Goal: Find specific page/section: Find specific page/section

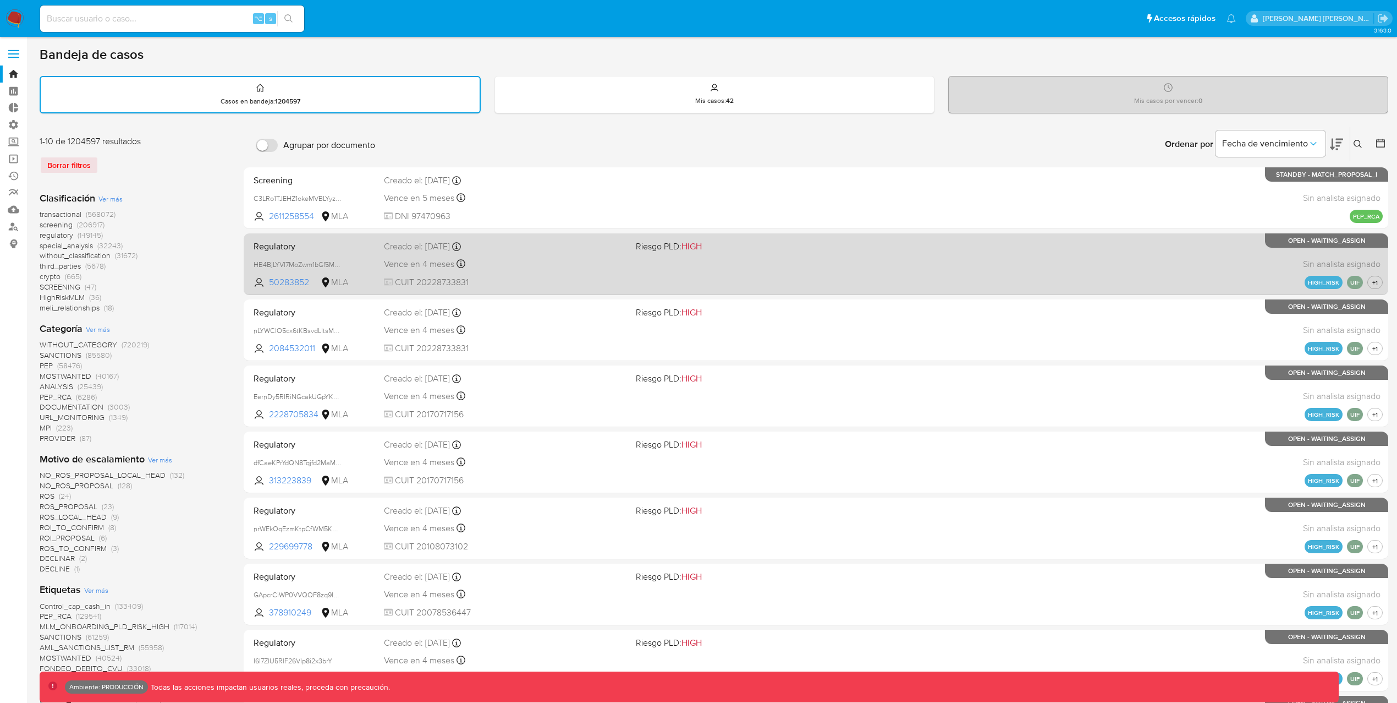
click at [555, 287] on span "CUIT 20228733831" at bounding box center [505, 282] width 243 height 12
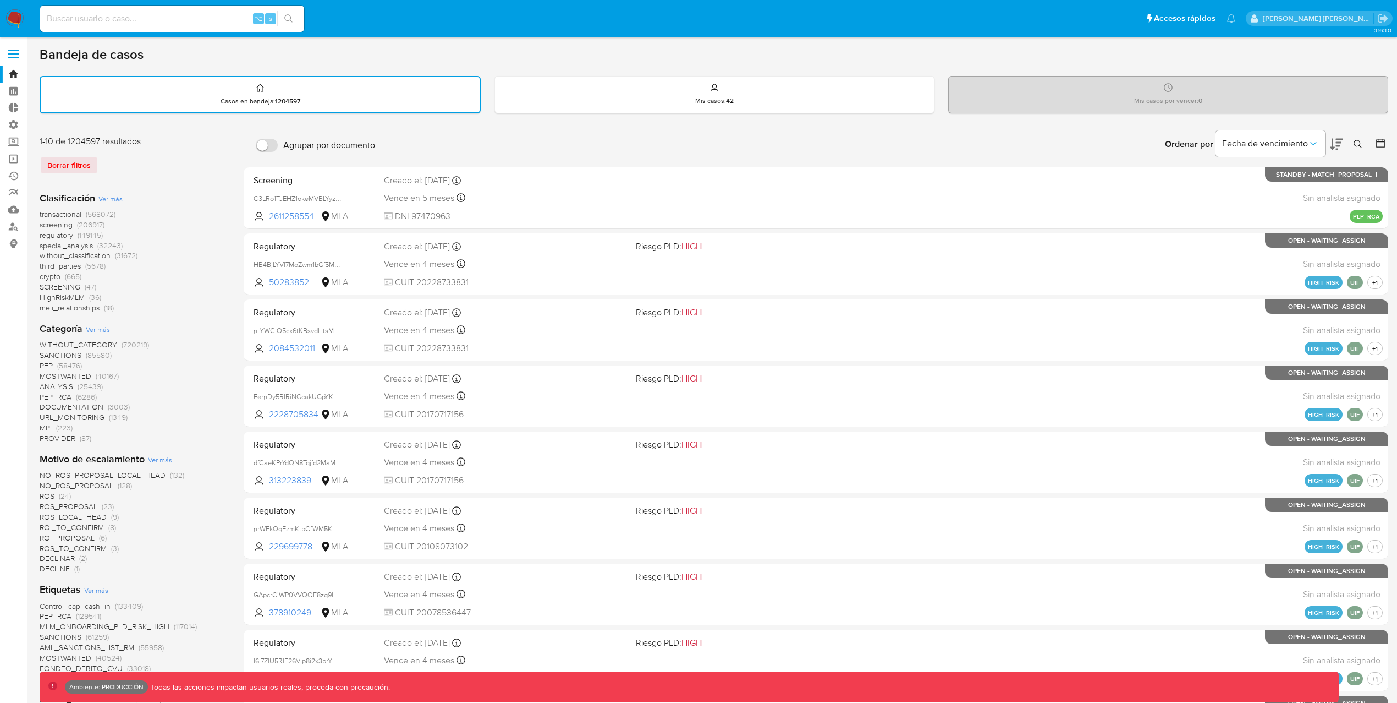
click at [78, 213] on span "transactional" at bounding box center [61, 214] width 42 height 11
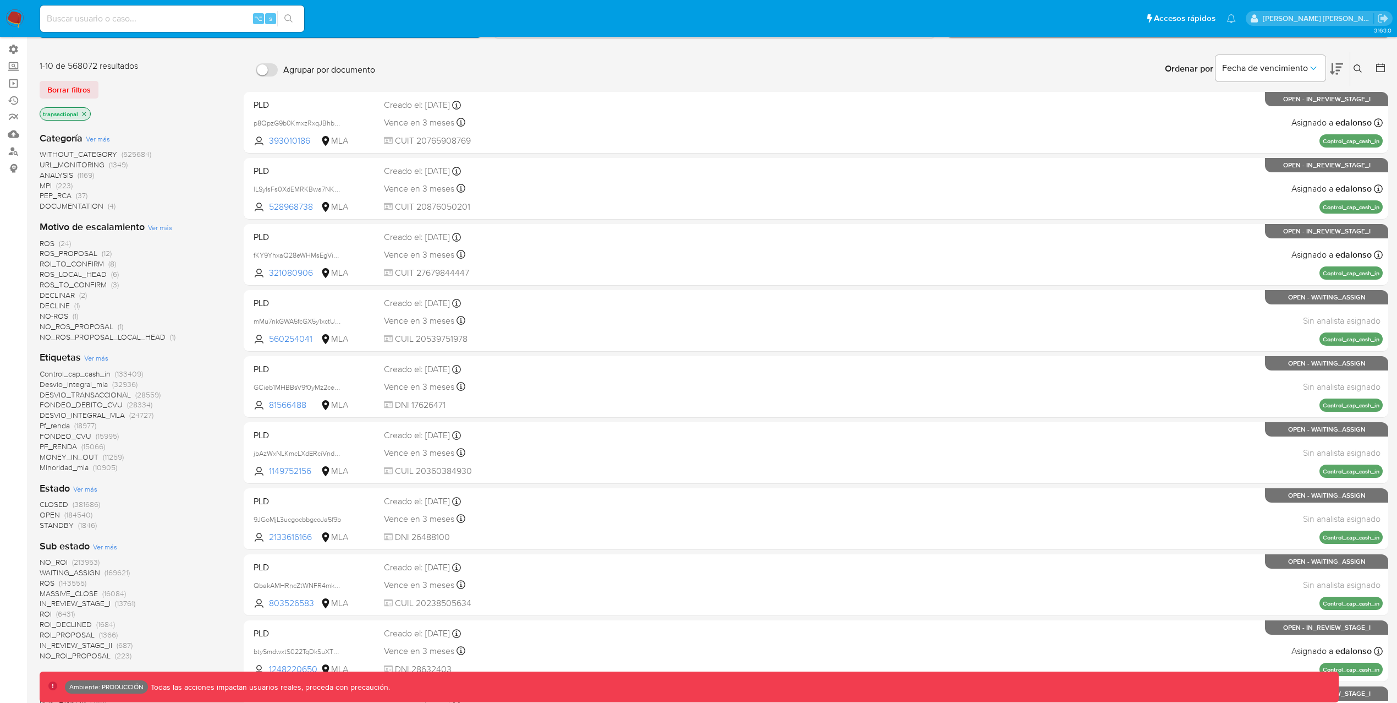
scroll to position [591, 0]
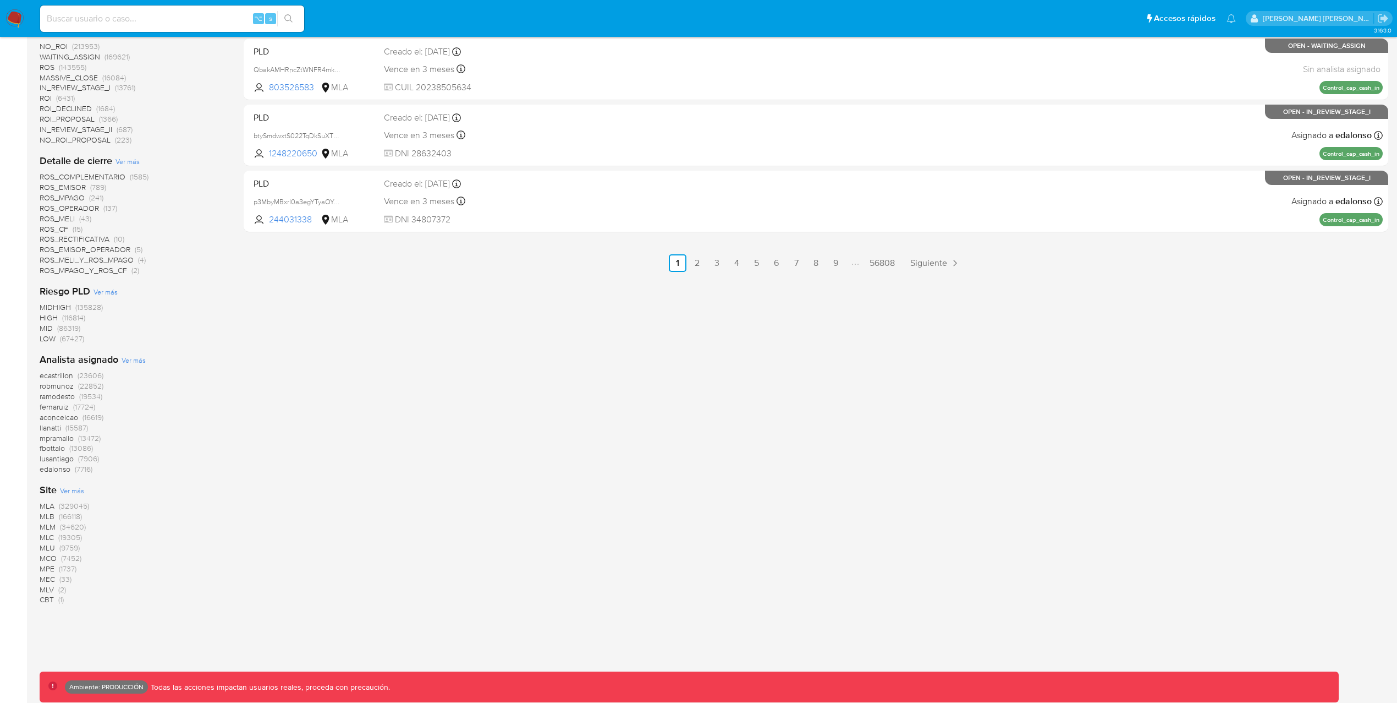
click at [57, 503] on span "MLA (329045)" at bounding box center [65, 506] width 50 height 10
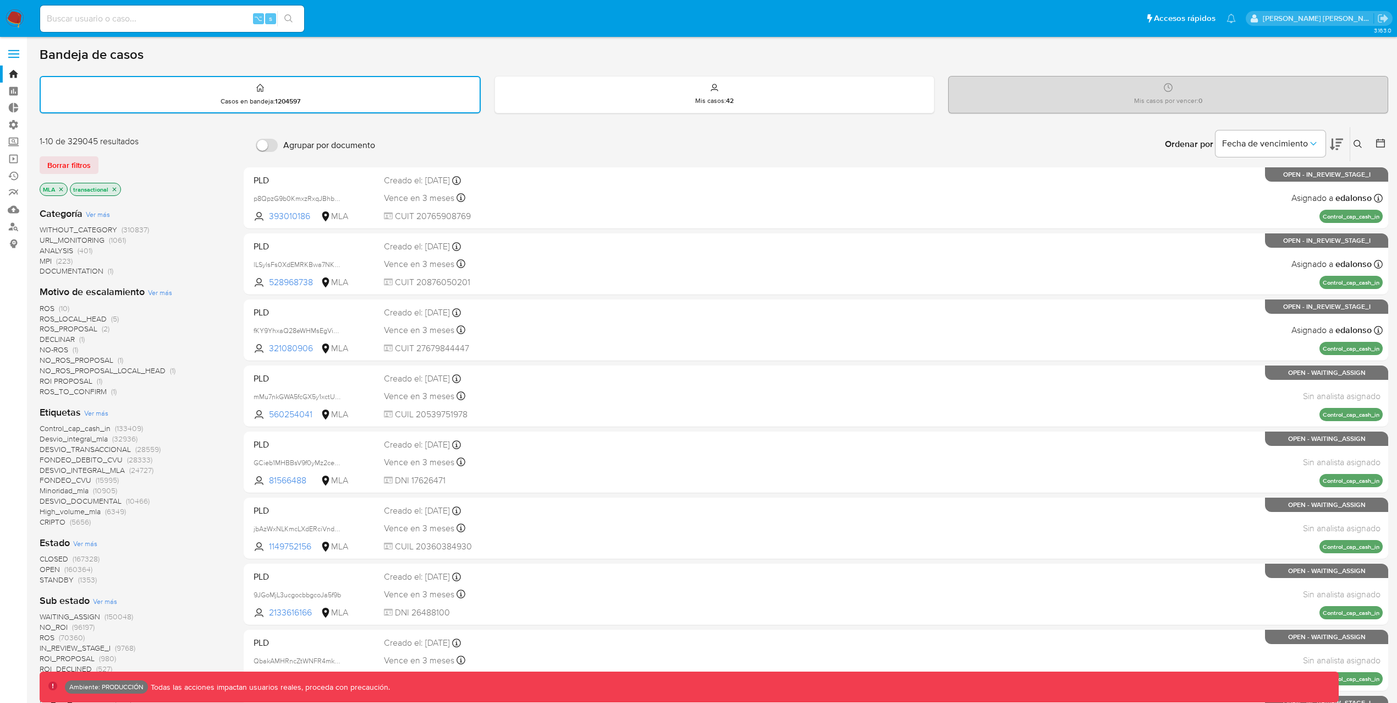
click at [50, 564] on span "OPEN" at bounding box center [50, 568] width 20 height 11
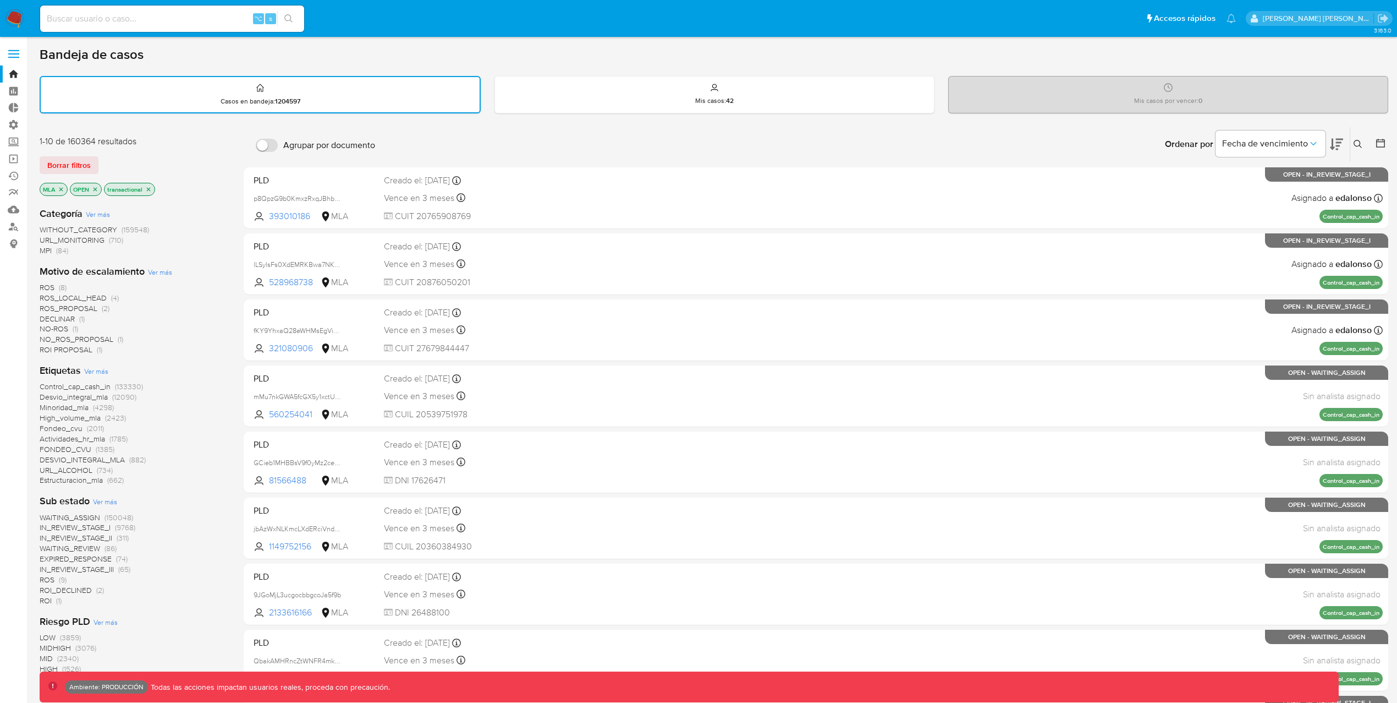
click at [121, 515] on span "(150048)" at bounding box center [119, 517] width 29 height 11
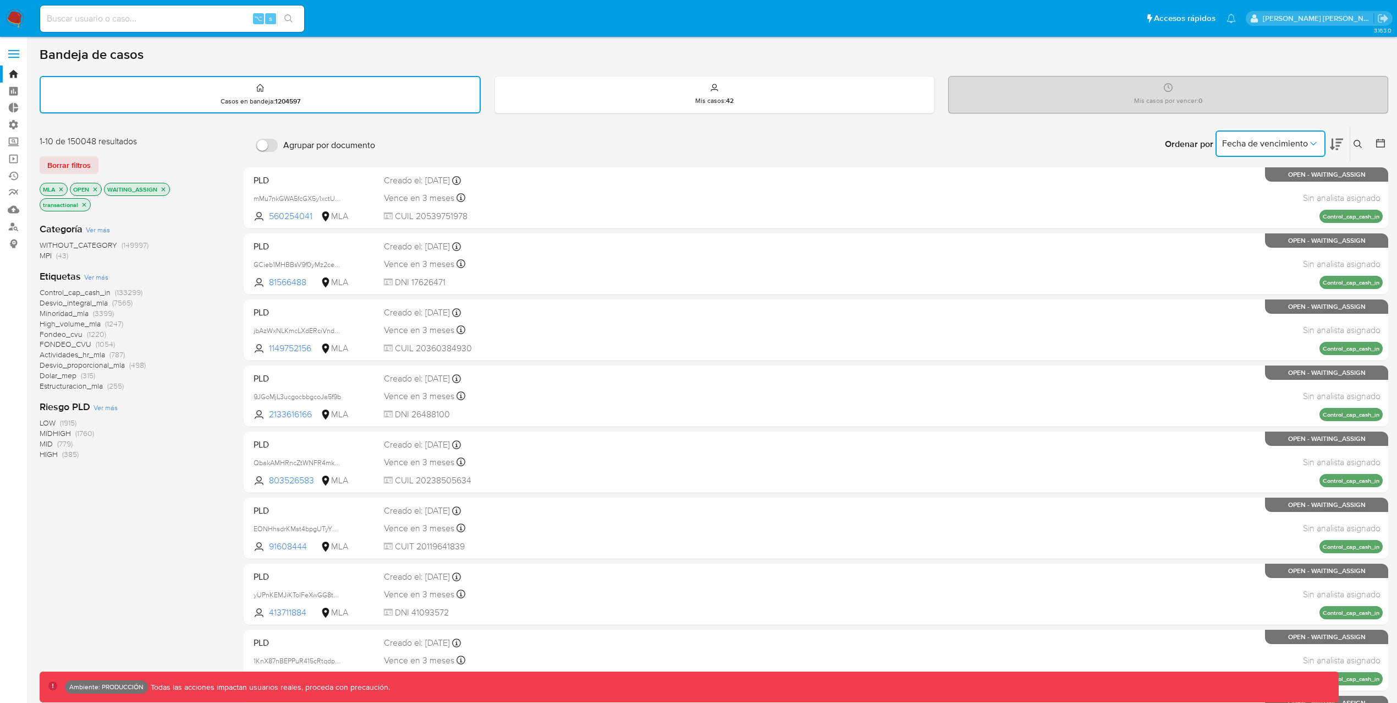
click at [1312, 142] on icon "Ordenar por" at bounding box center [1313, 143] width 11 height 11
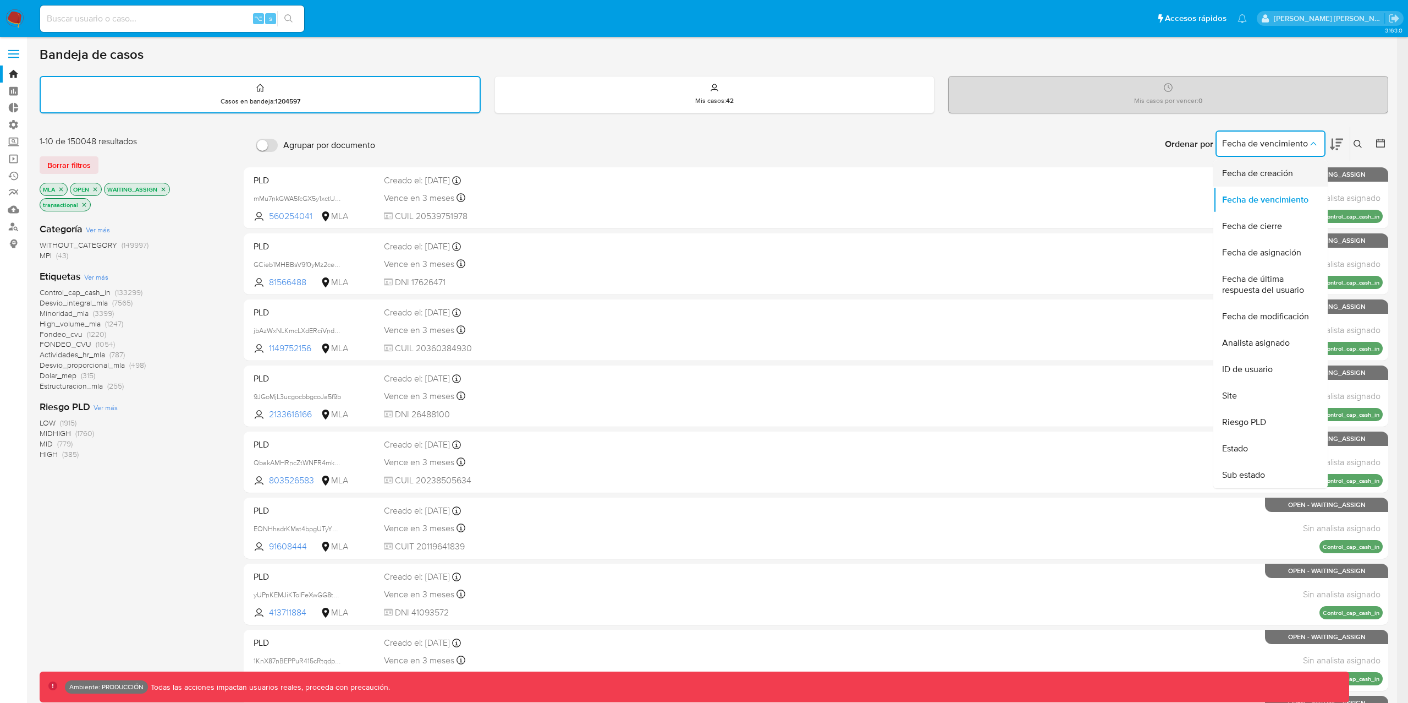
click at [1302, 174] on div "Fecha de creación" at bounding box center [1267, 173] width 90 height 26
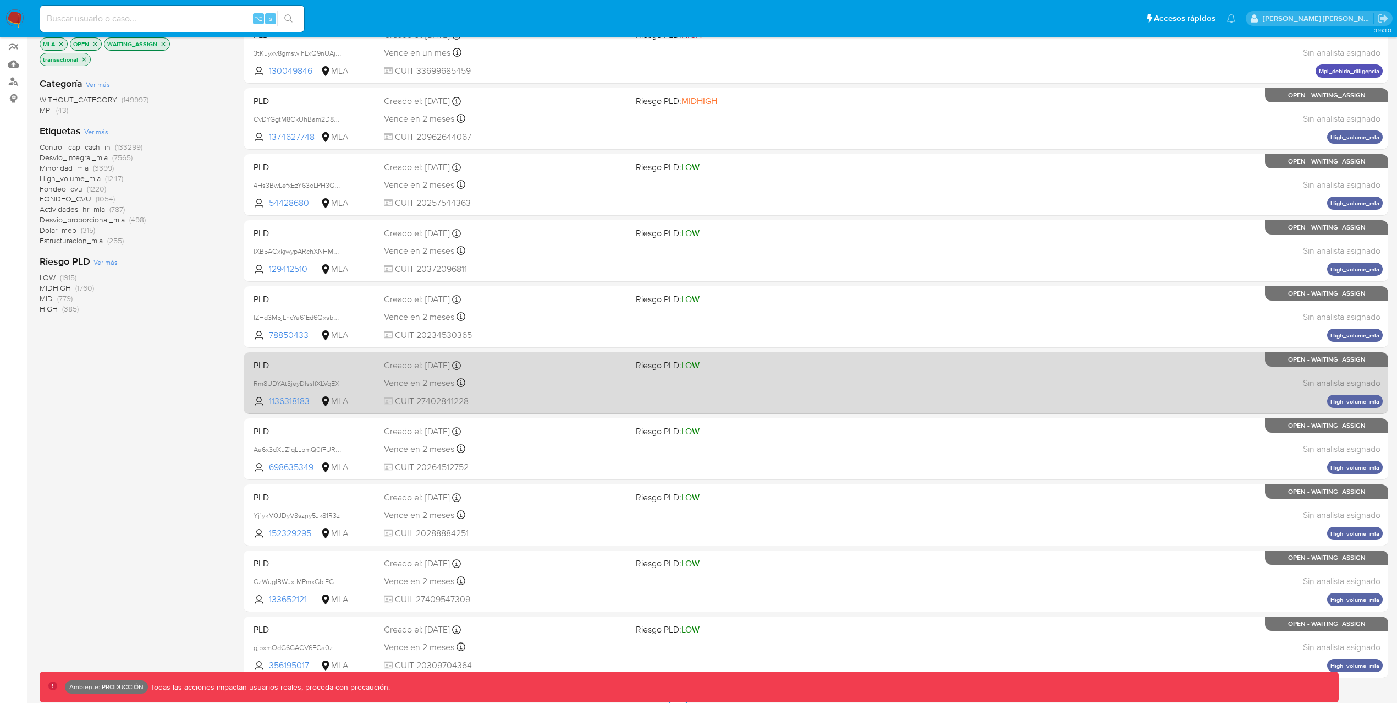
scroll to position [205, 0]
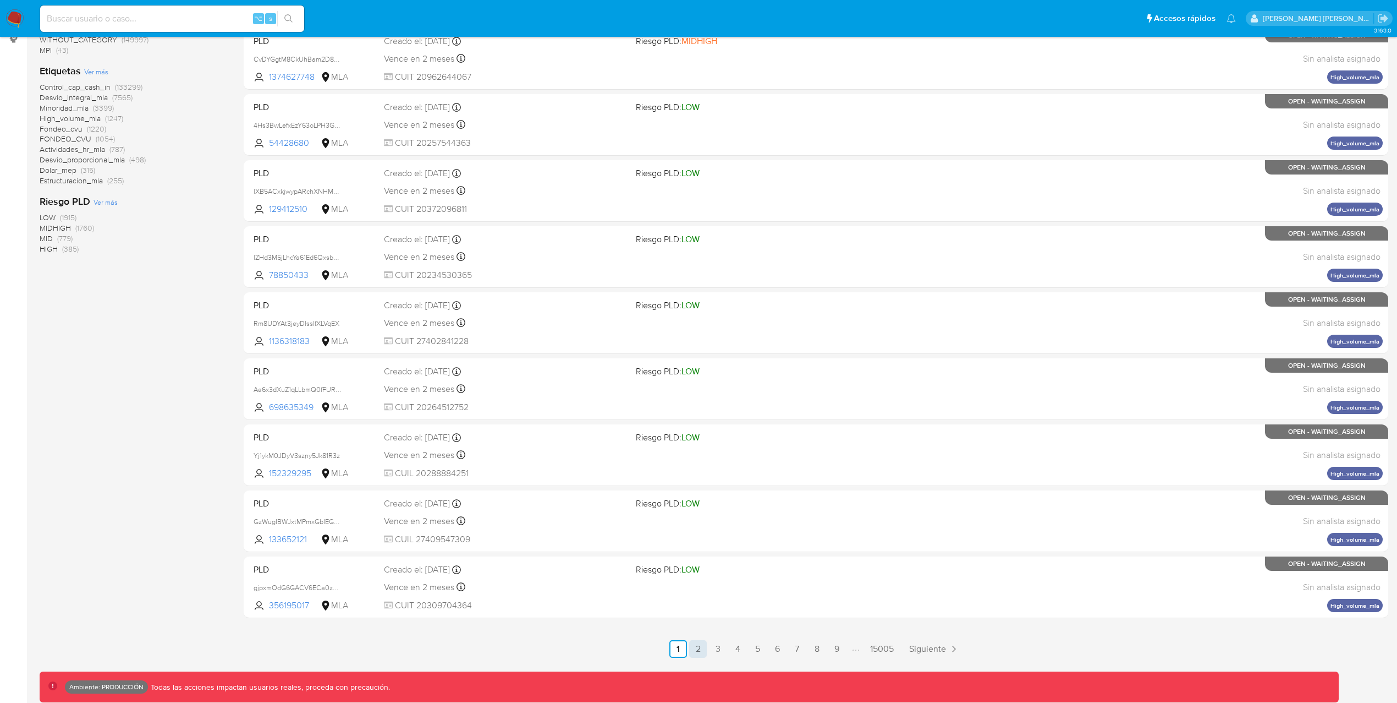
click at [698, 655] on link "2" at bounding box center [698, 649] width 18 height 18
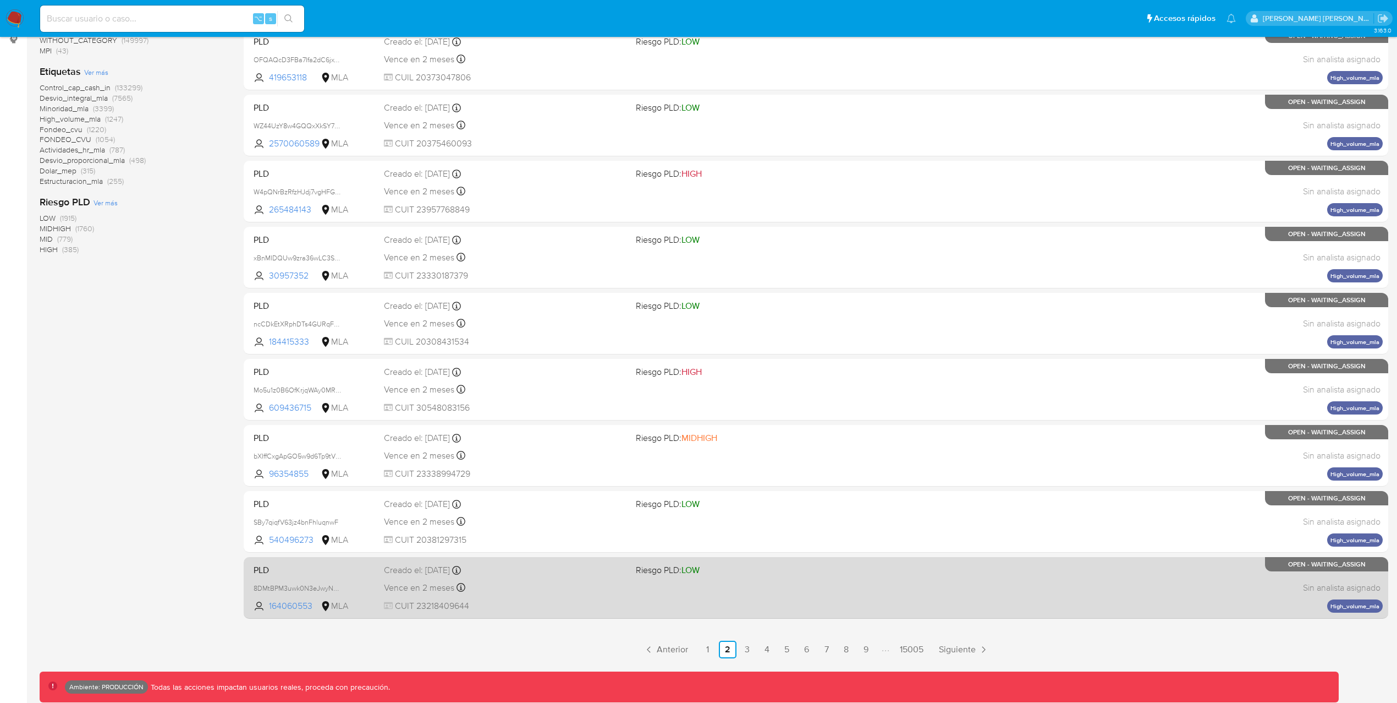
scroll to position [205, 0]
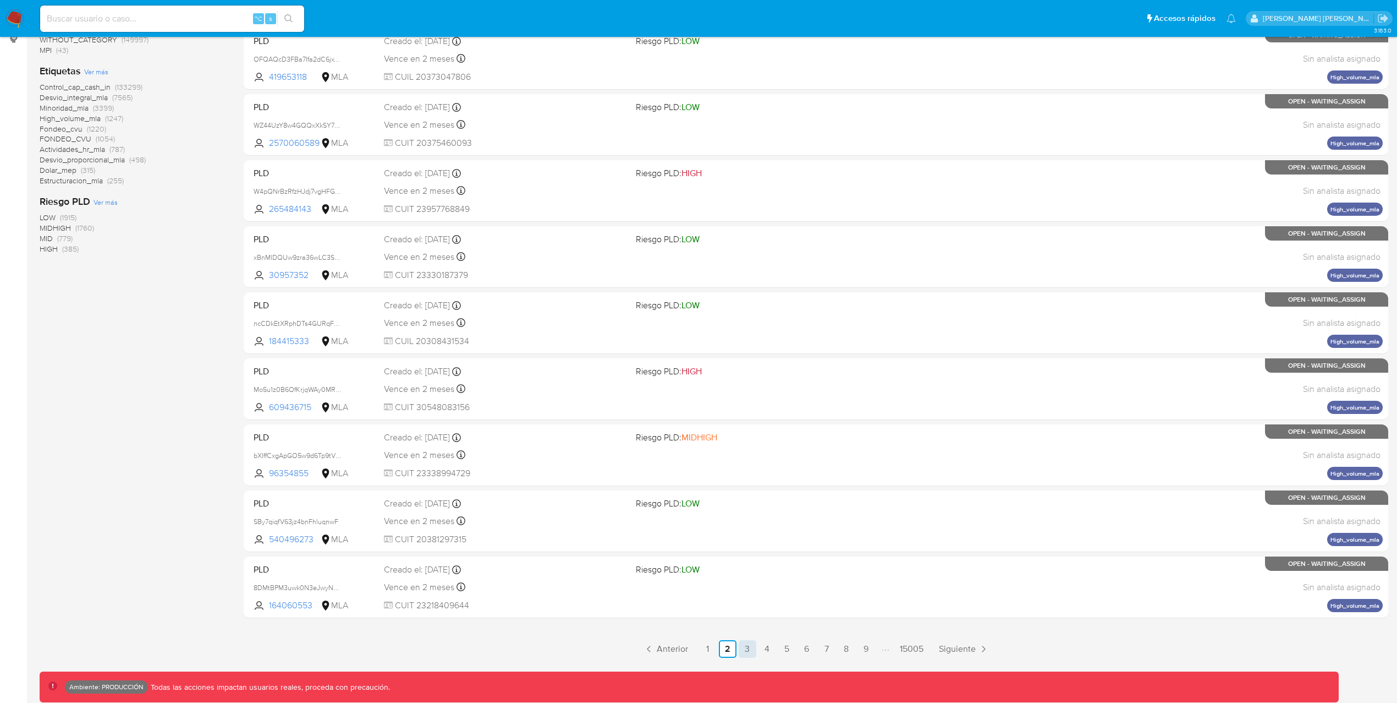
click at [753, 649] on link "3" at bounding box center [748, 649] width 18 height 18
click at [769, 651] on link "4" at bounding box center [768, 649] width 18 height 18
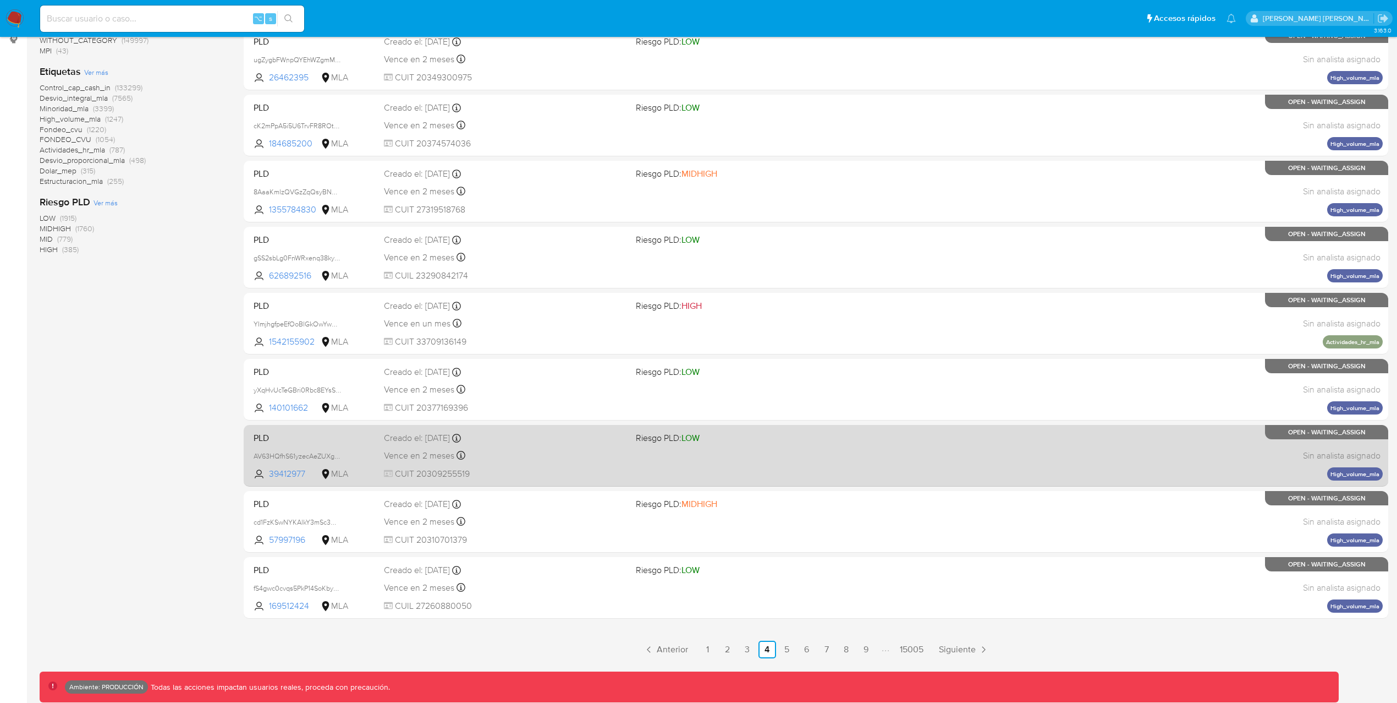
scroll to position [205, 0]
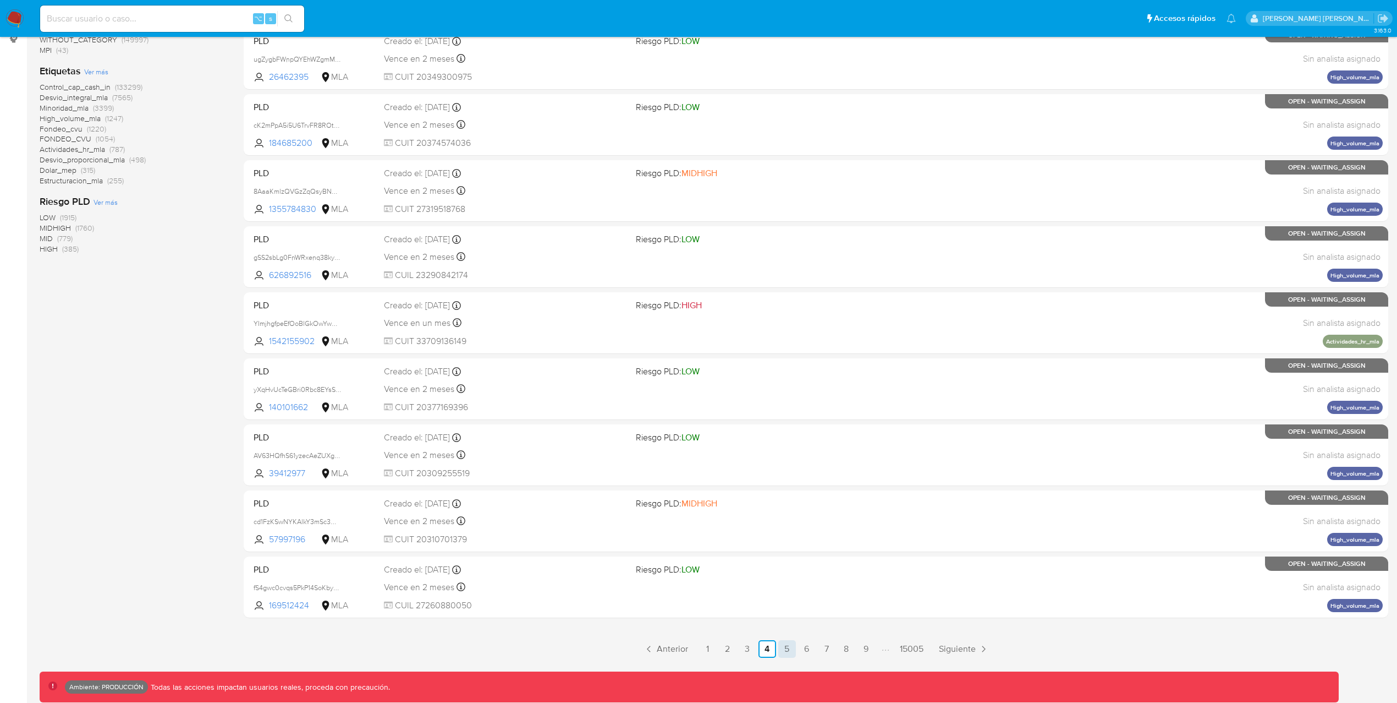
click at [788, 644] on link "5" at bounding box center [787, 649] width 18 height 18
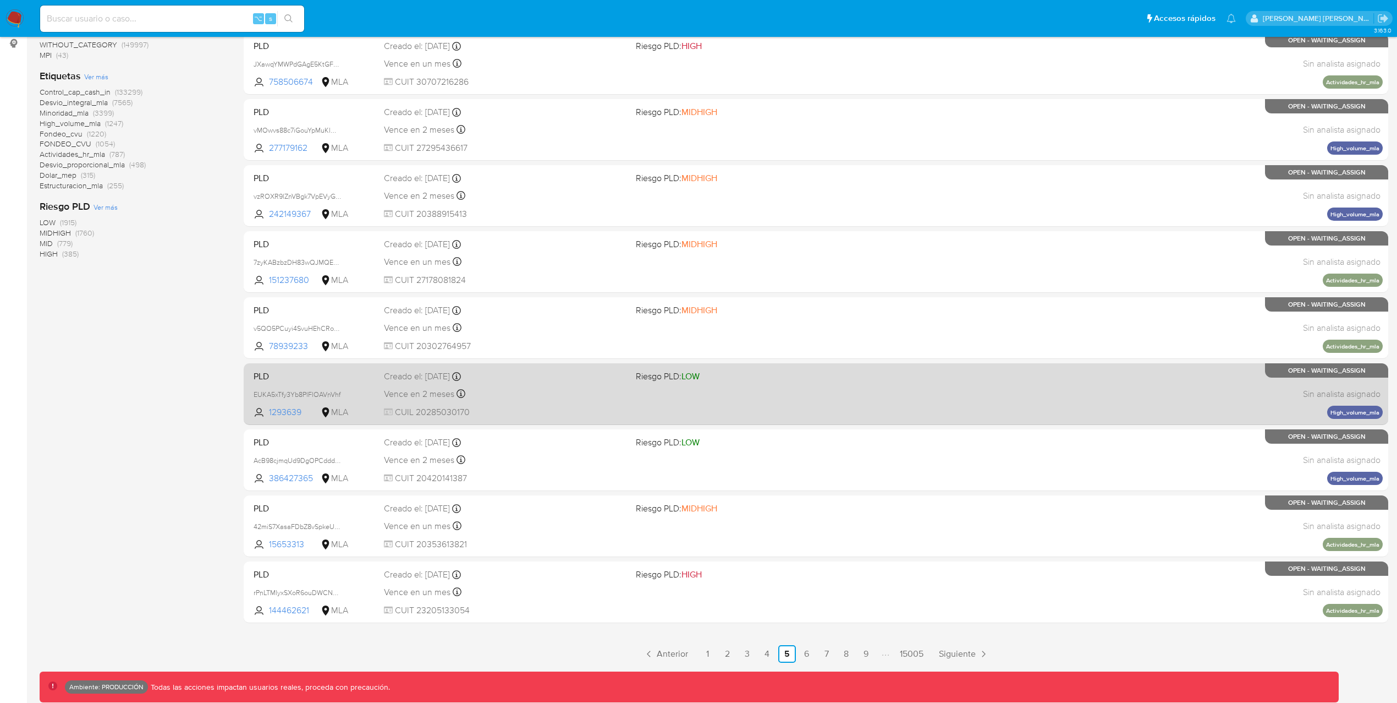
scroll to position [205, 0]
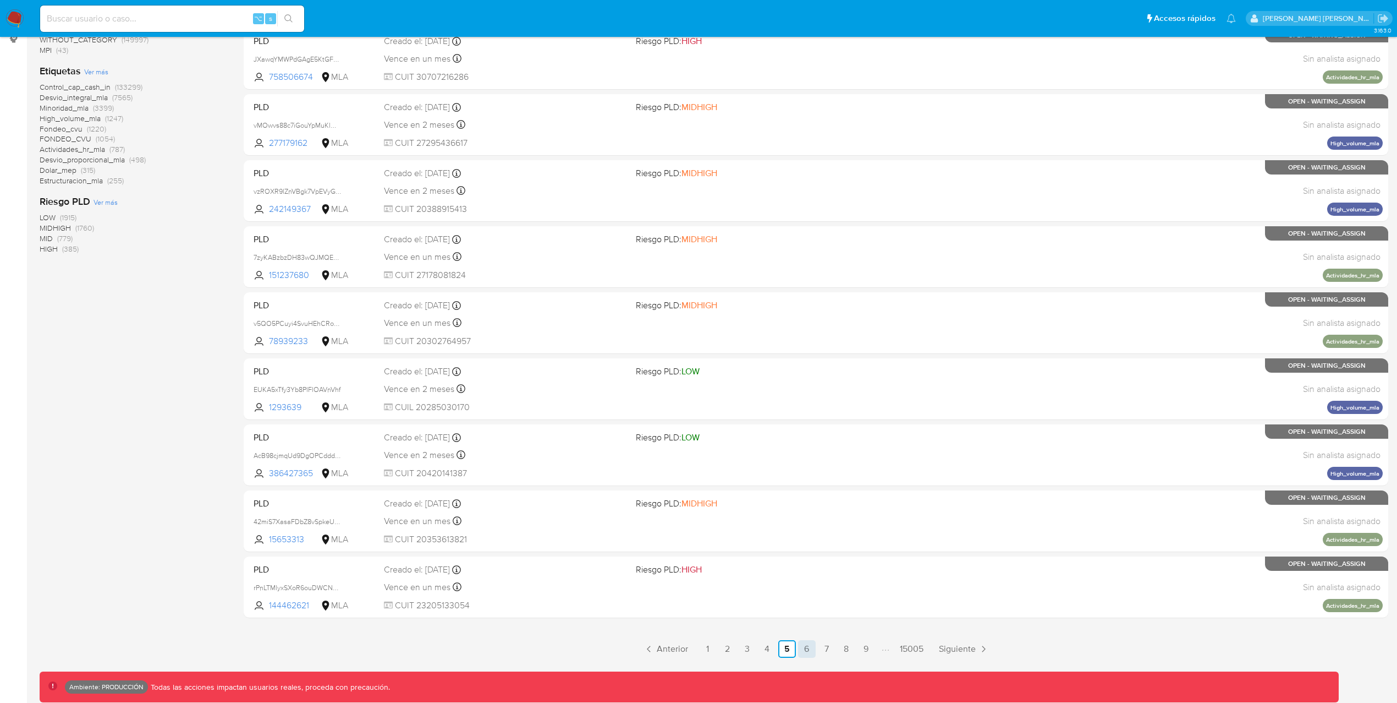
click at [807, 650] on link "6" at bounding box center [807, 649] width 18 height 18
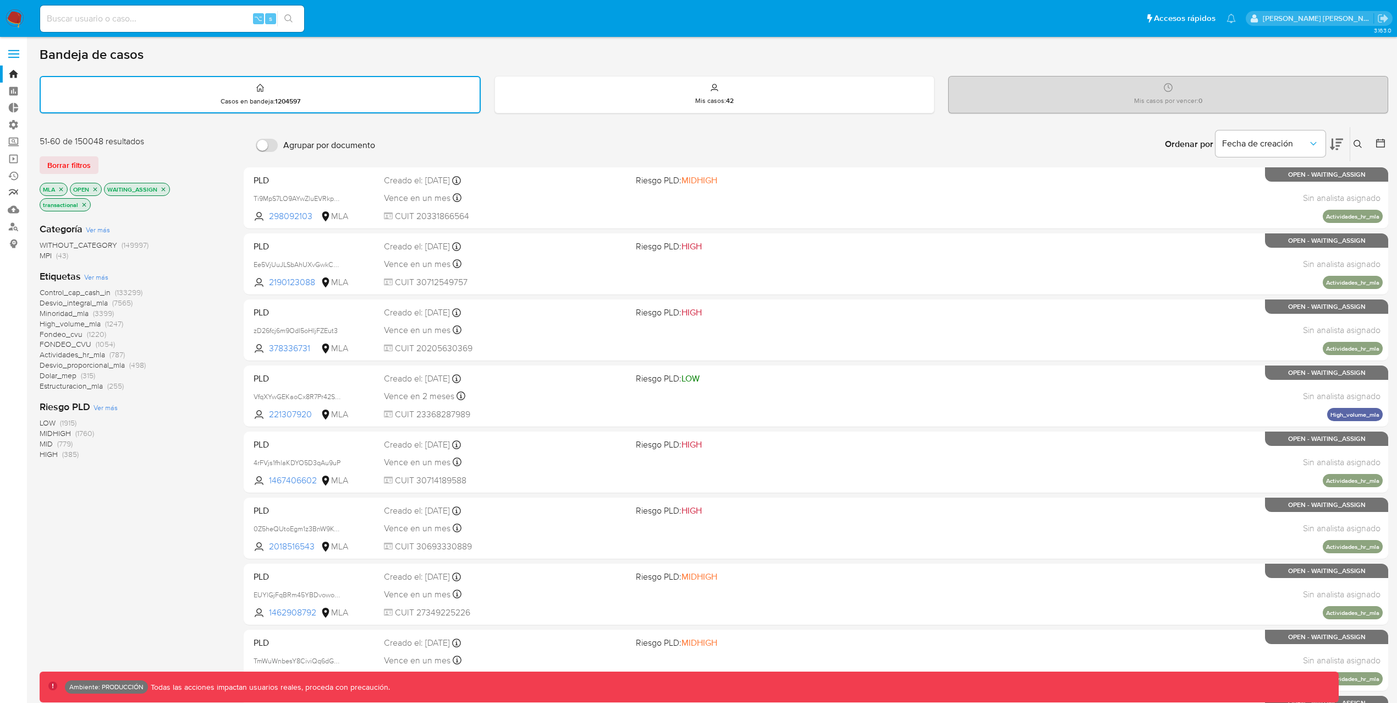
click at [12, 189] on link "Reportes" at bounding box center [65, 192] width 131 height 17
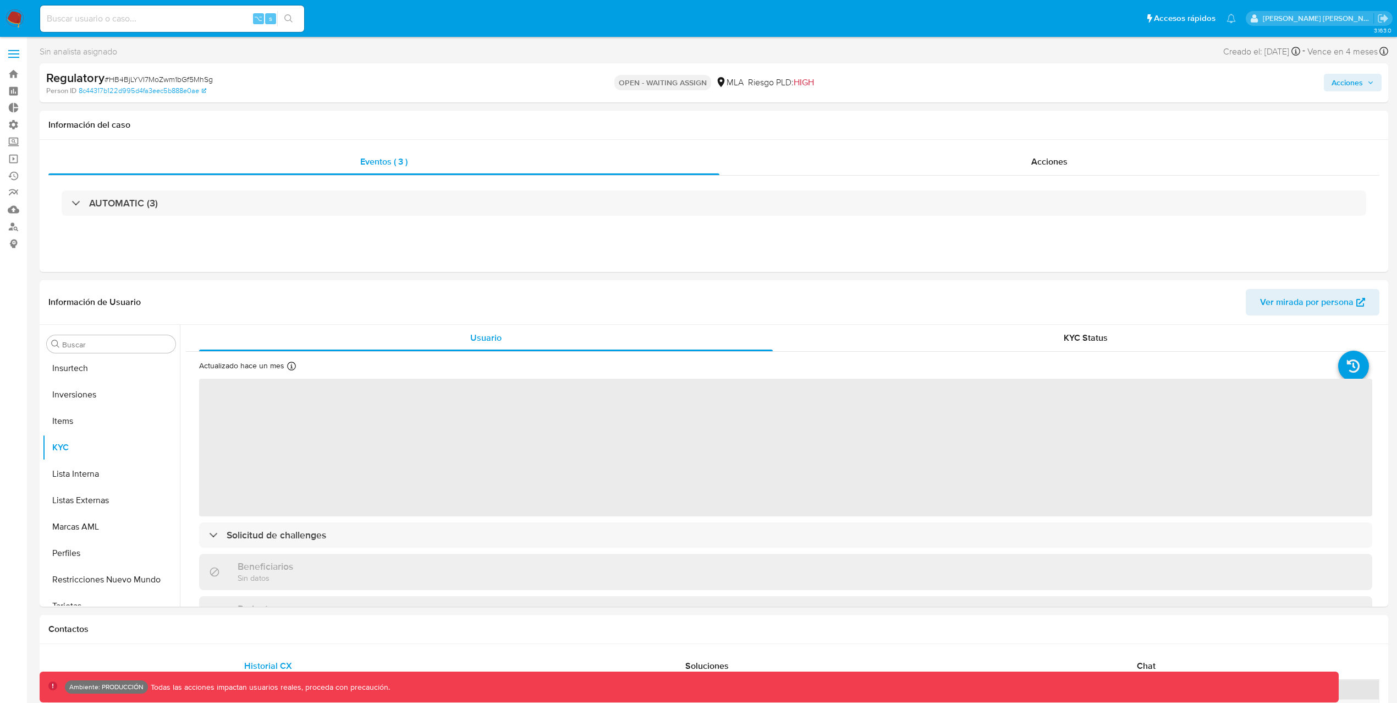
scroll to position [597, 0]
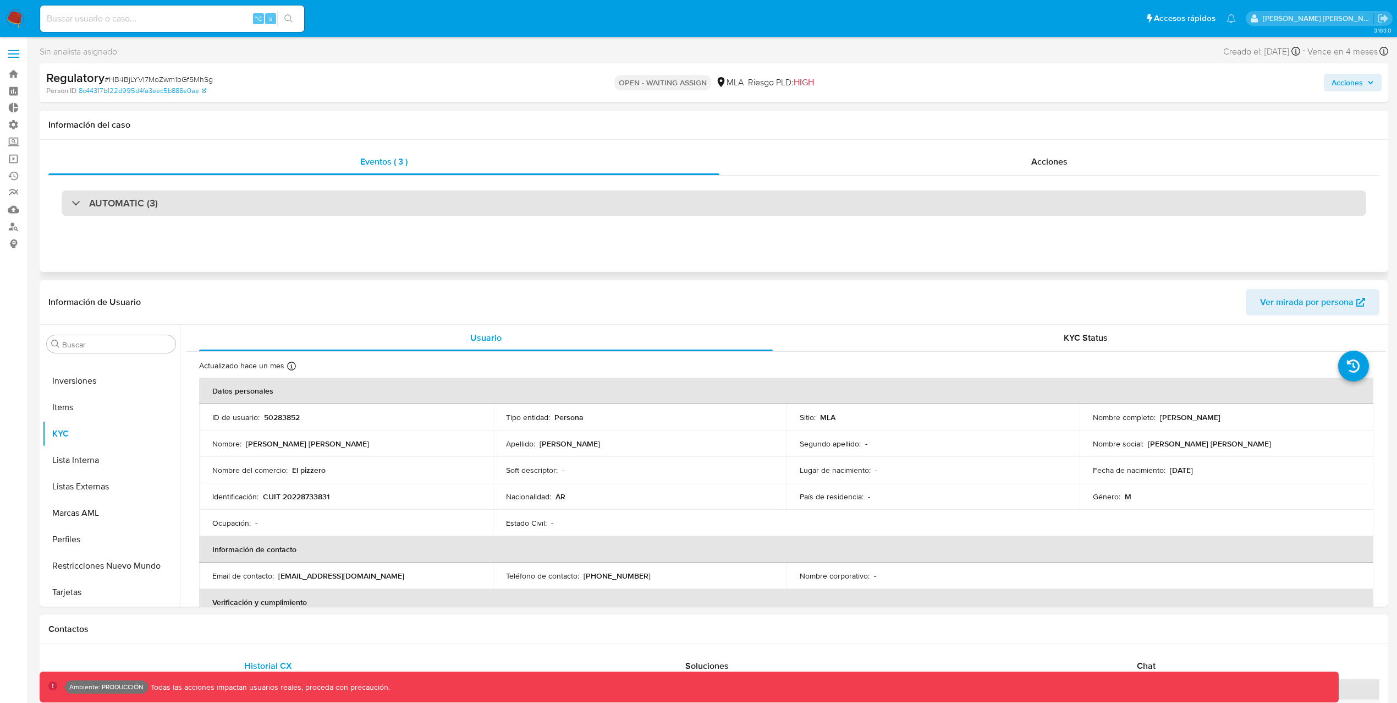
click at [101, 209] on h3 "AUTOMATIC (3)" at bounding box center [123, 203] width 69 height 12
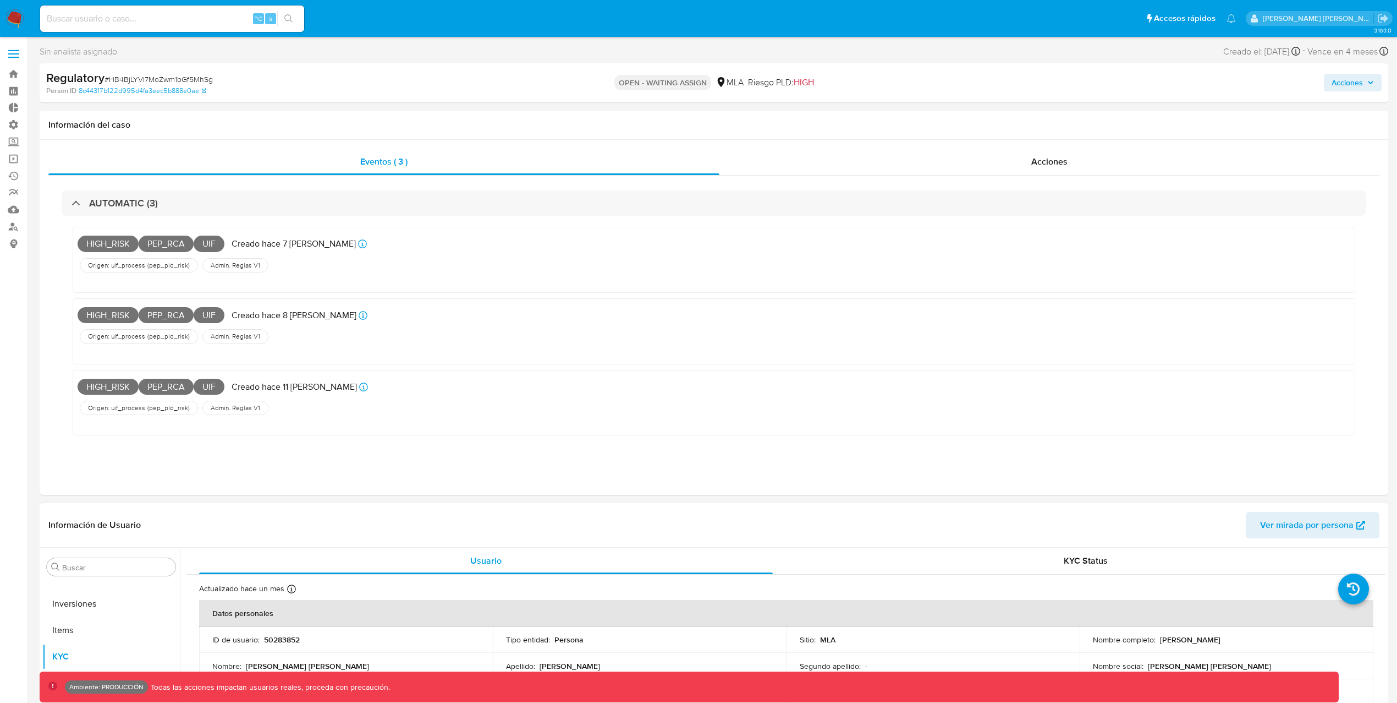
select select "10"
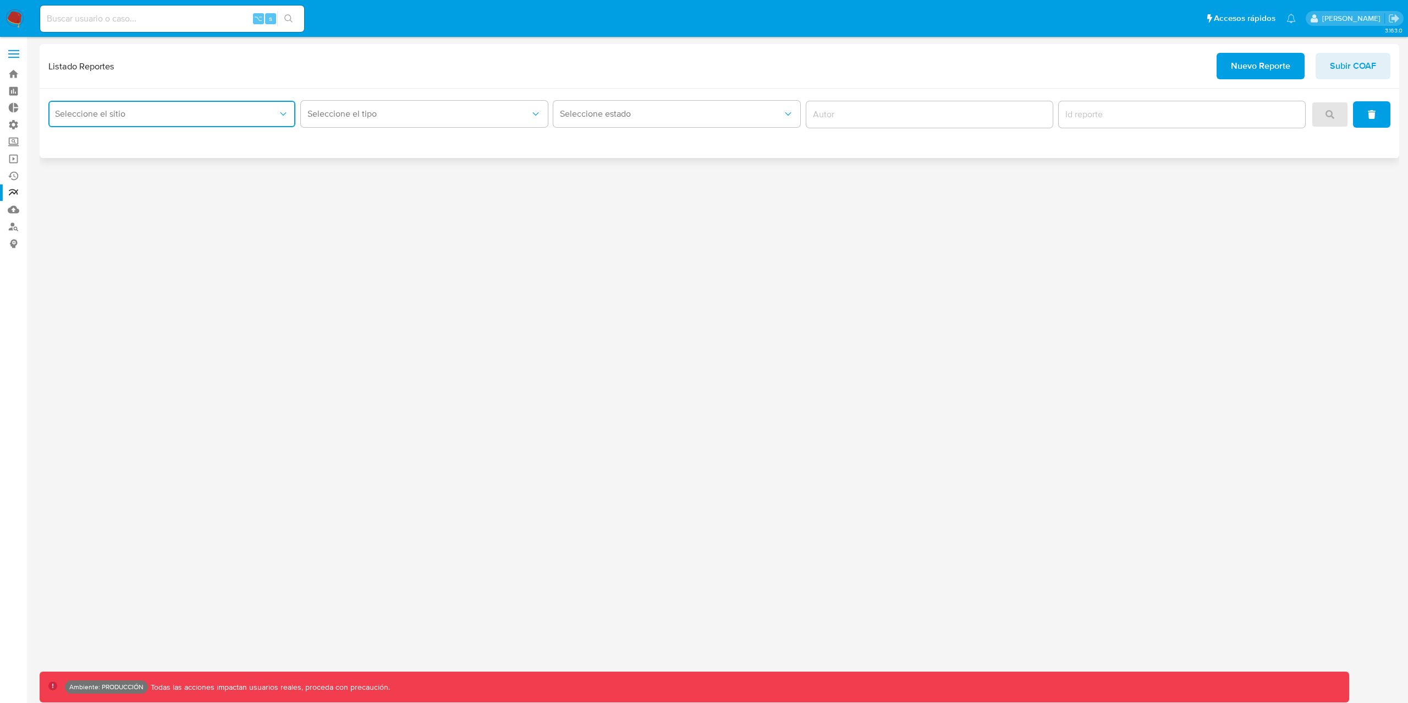
click at [133, 121] on button "Seleccione el sitio" at bounding box center [171, 114] width 247 height 26
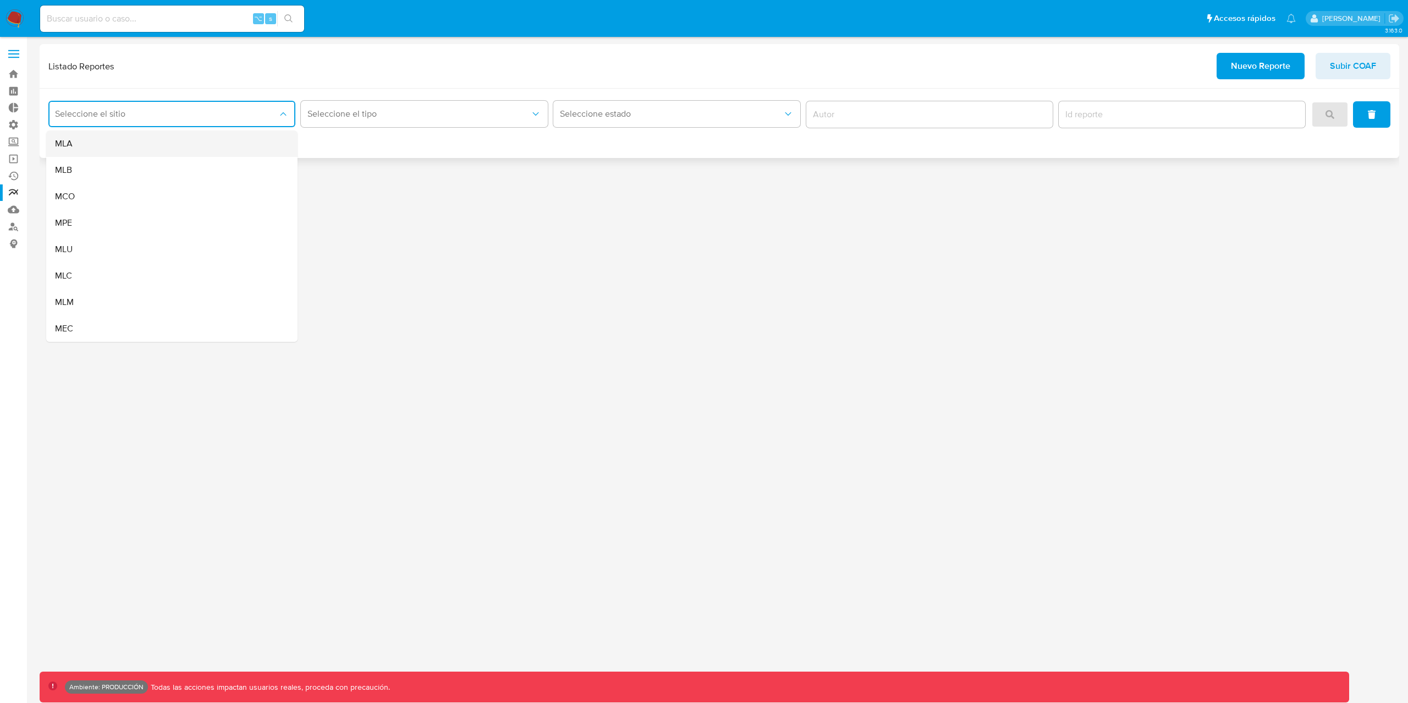
click at [114, 144] on div "MLA" at bounding box center [168, 143] width 227 height 26
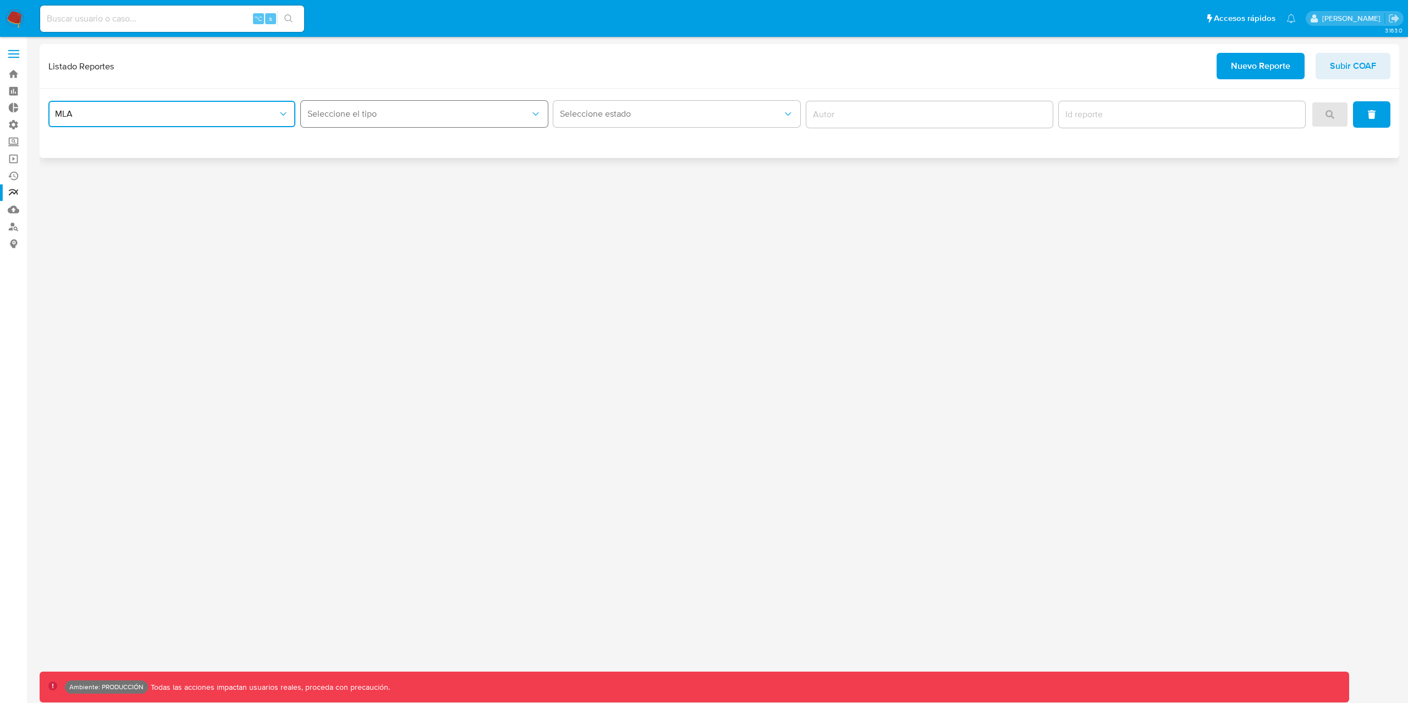
click at [375, 101] on button "Seleccione el tipo" at bounding box center [424, 114] width 247 height 26
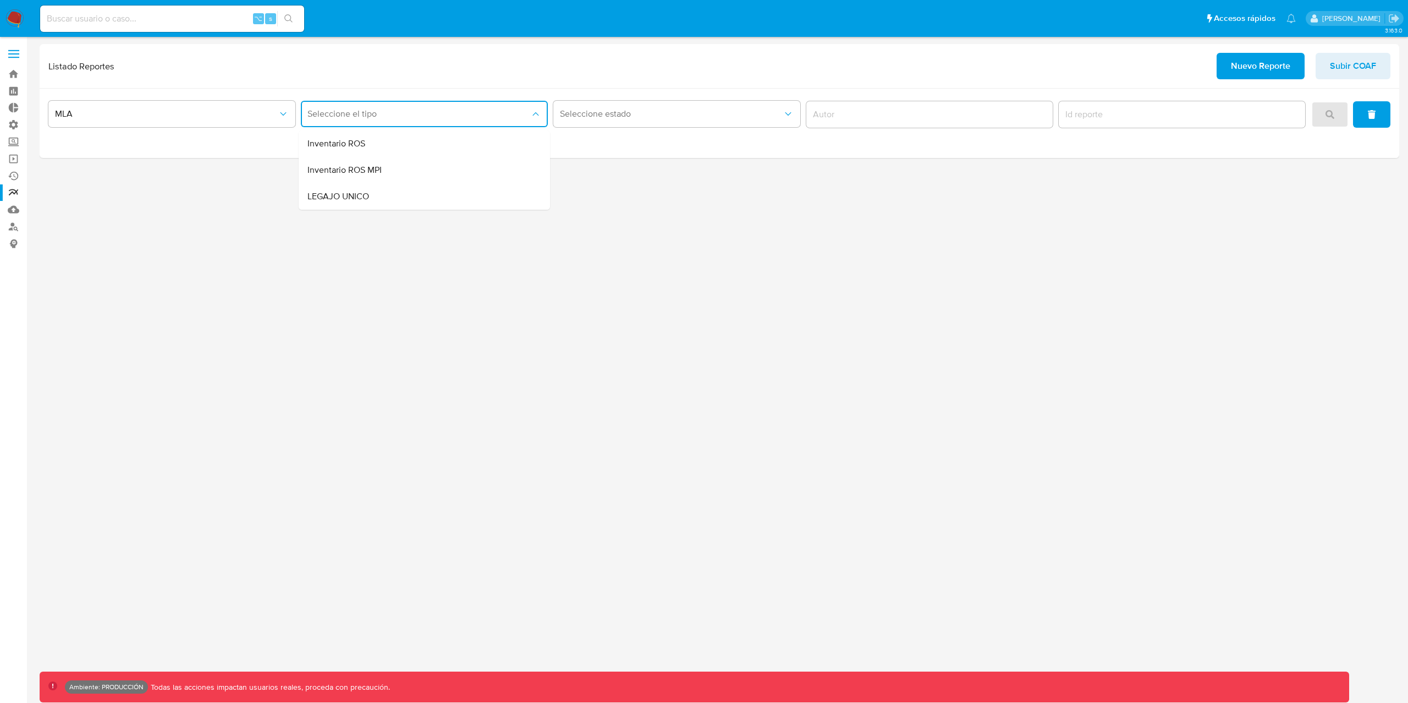
click at [492, 461] on div "3.163.0 Ambiente: PRODUCCIÓN Todas las acciones impactan usuarios reales, proce…" at bounding box center [720, 369] width 1360 height 651
click at [380, 111] on span "Seleccione el tipo" at bounding box center [419, 113] width 223 height 11
click at [941, 454] on div "3.163.0 Ambiente: PRODUCCIÓN Todas las acciones impactan usuarios reales, proce…" at bounding box center [720, 369] width 1360 height 651
